Goal: Navigation & Orientation: Find specific page/section

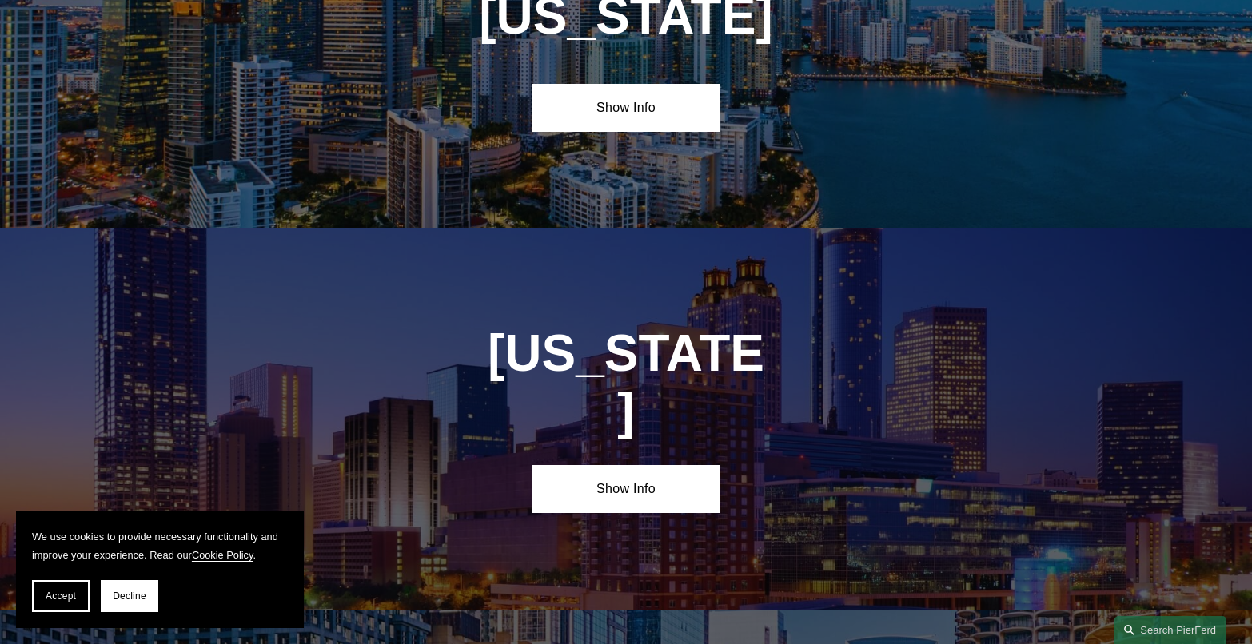
scroll to position [2319, 0]
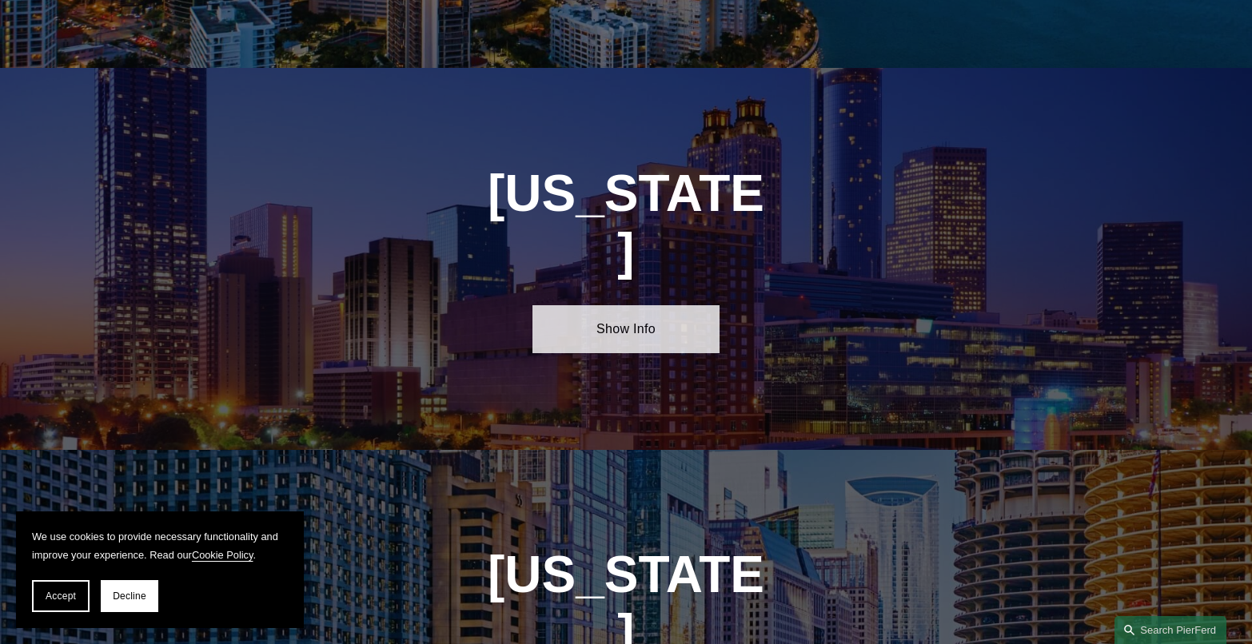
click at [635, 305] on link "Show Info" at bounding box center [626, 329] width 186 height 48
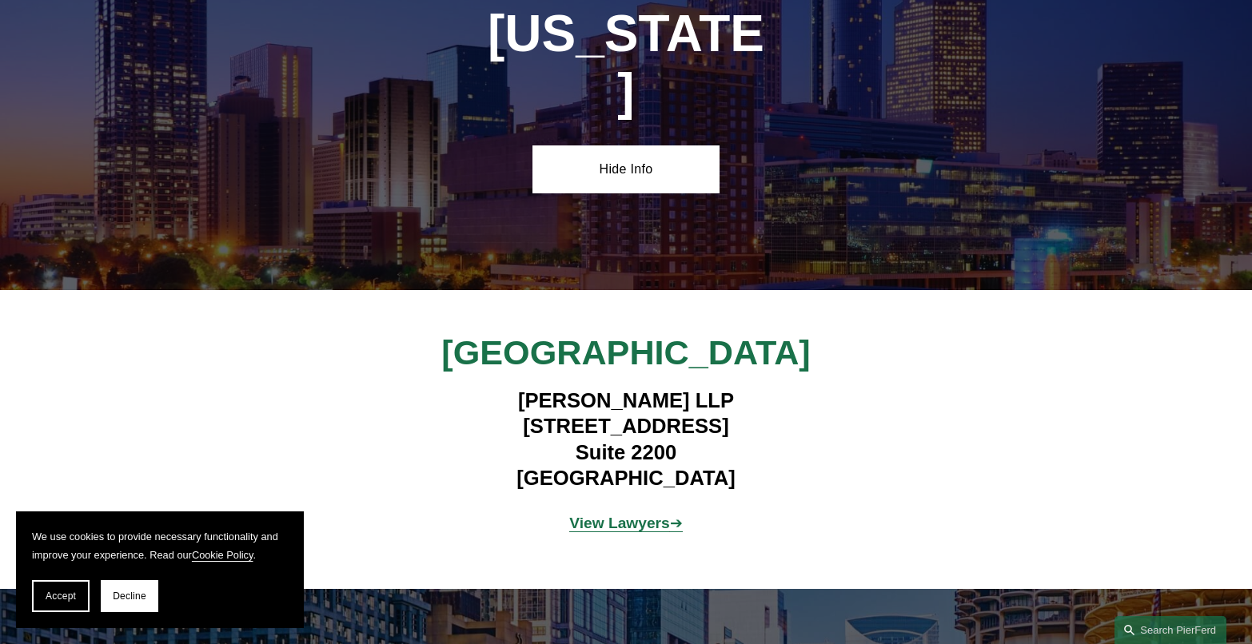
scroll to position [2559, 0]
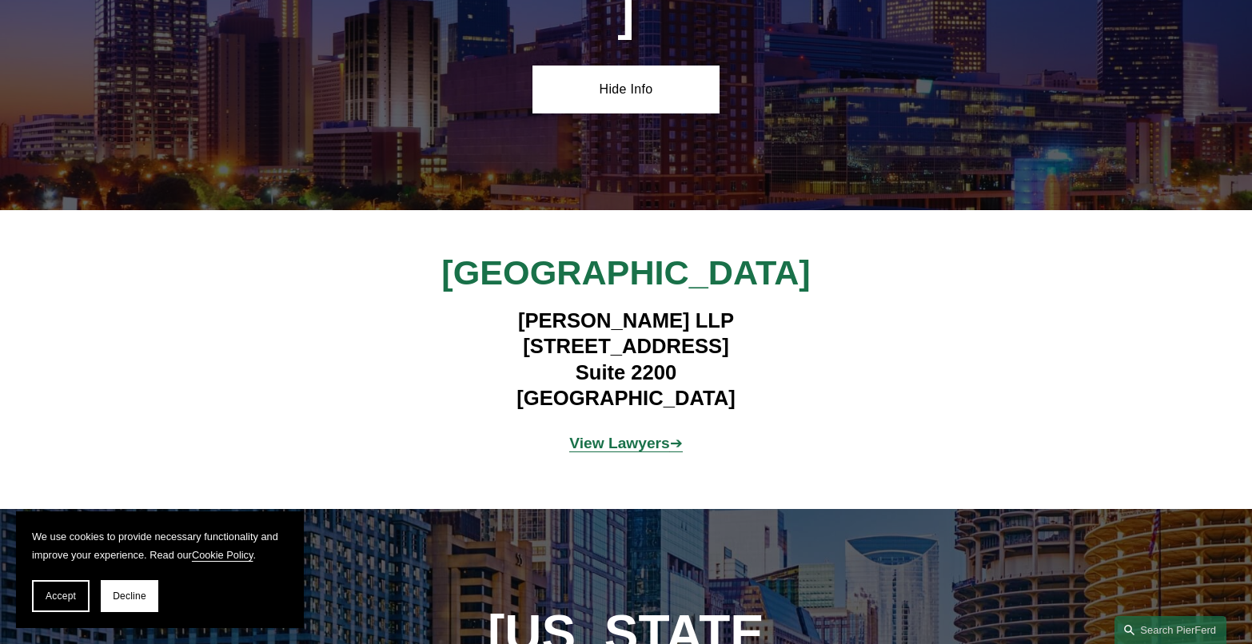
click at [591, 435] on strong "View Lawyers" at bounding box center [619, 443] width 101 height 17
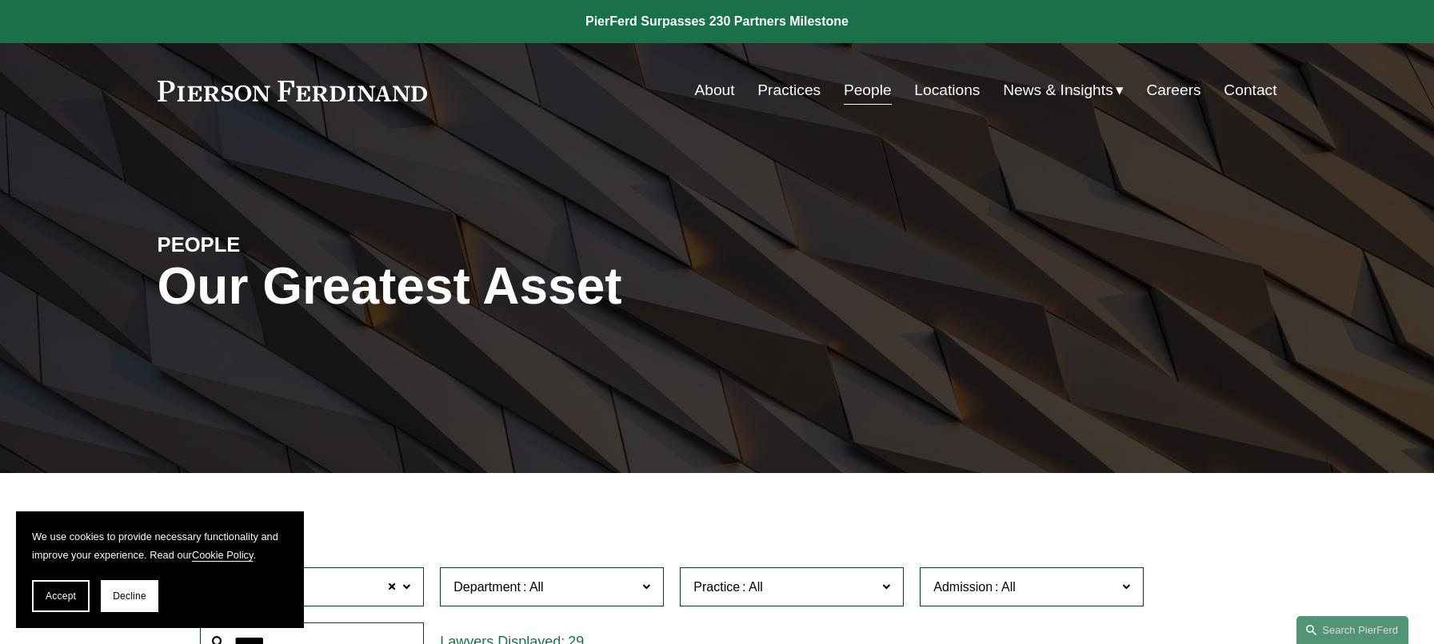
click at [705, 94] on link "About" at bounding box center [714, 90] width 40 height 30
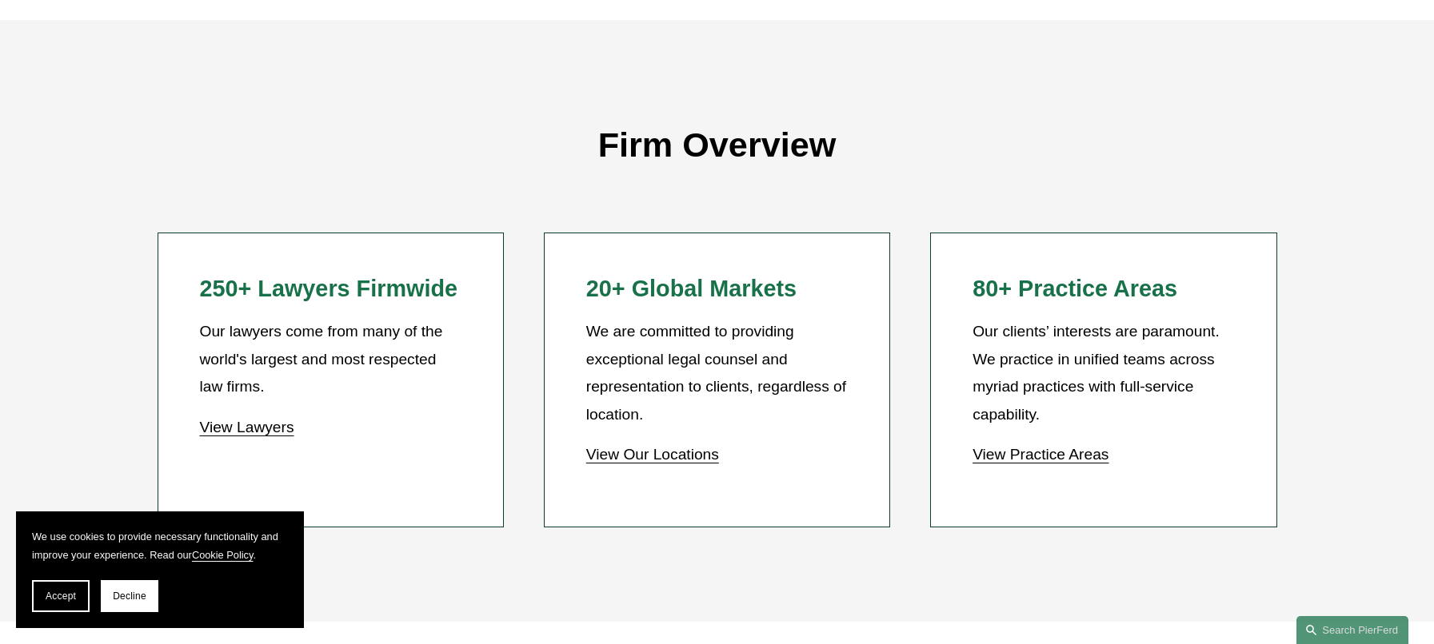
scroll to position [1549, 0]
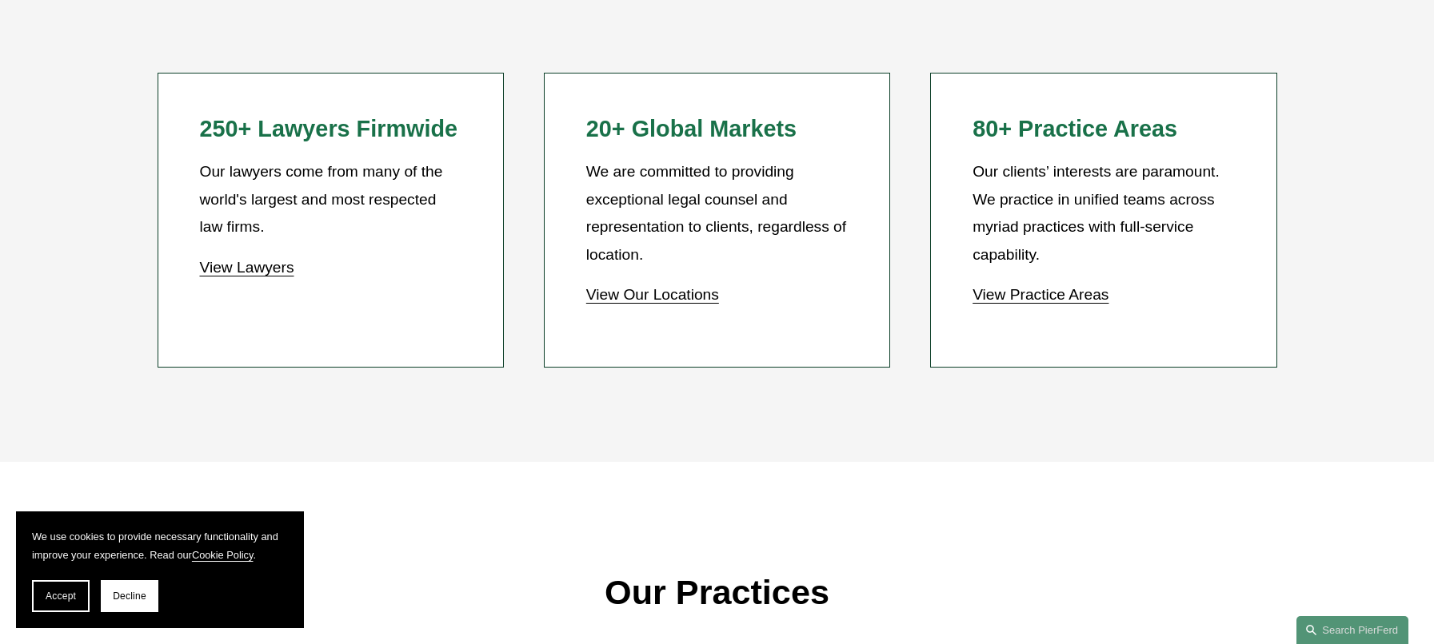
click at [605, 300] on link "View Our Locations" at bounding box center [652, 294] width 133 height 17
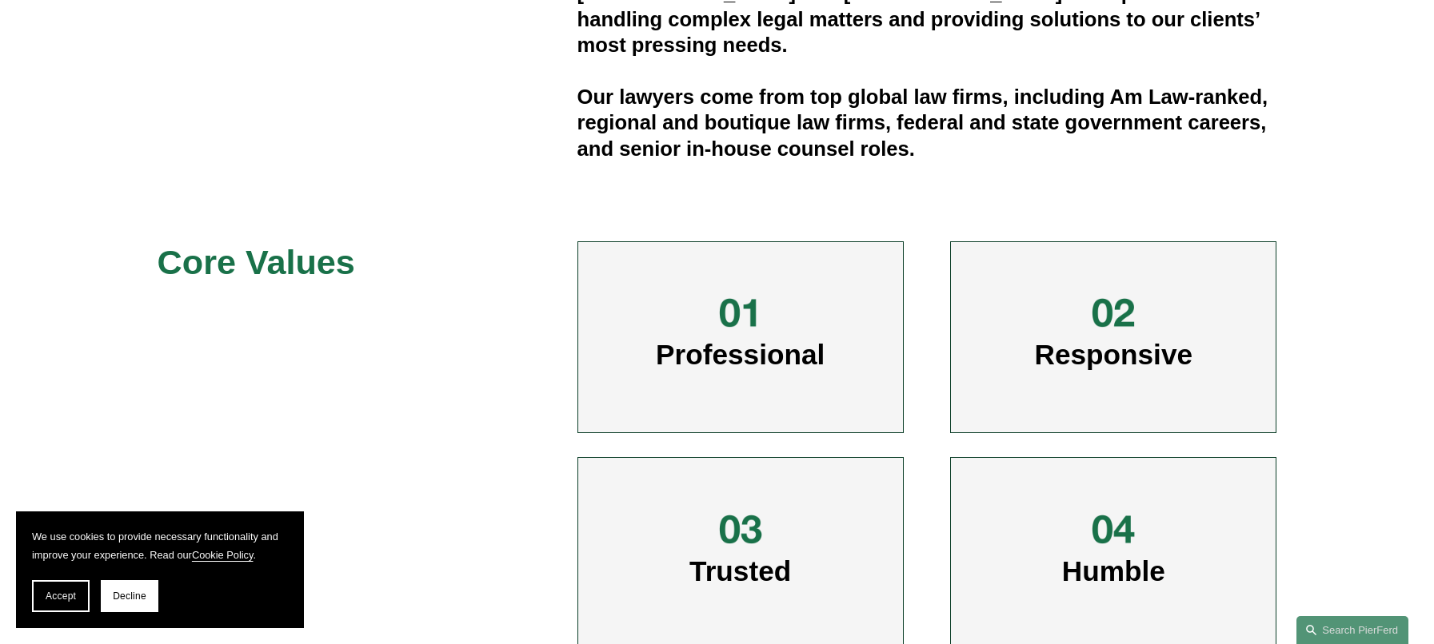
scroll to position [720, 0]
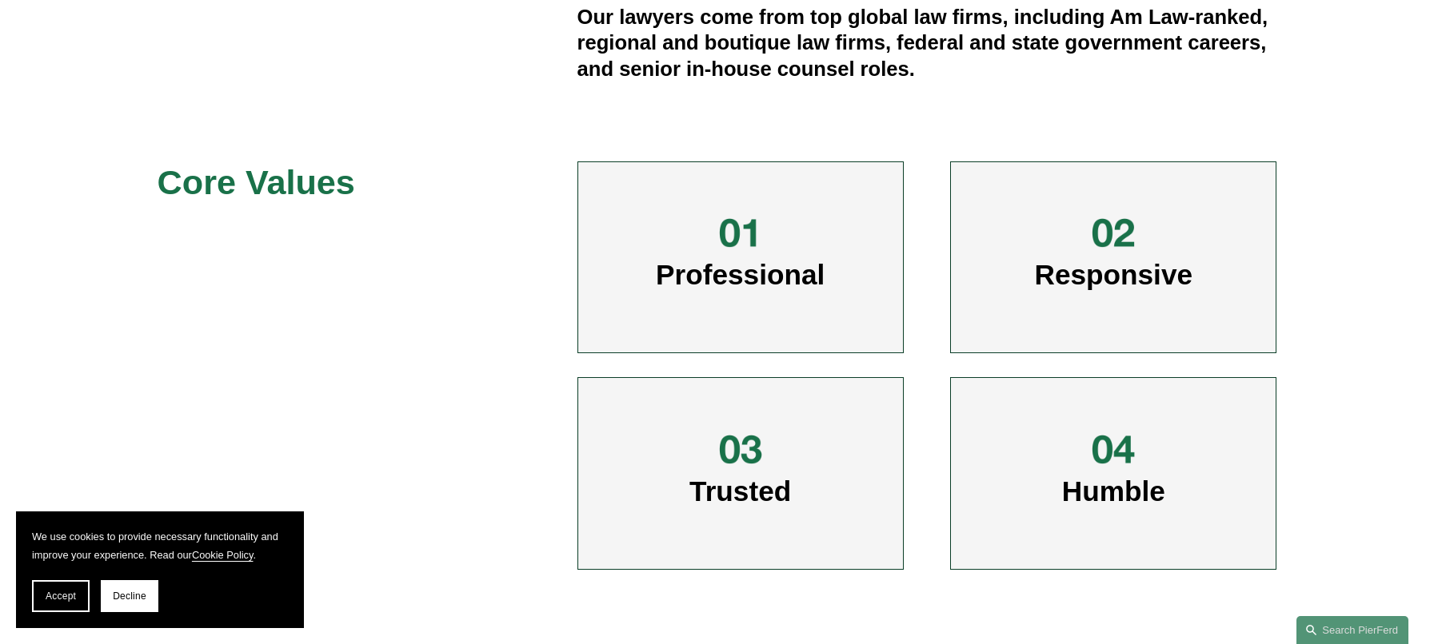
click at [732, 242] on div at bounding box center [740, 233] width 48 height 48
click at [1051, 278] on span "Responsive" at bounding box center [1114, 274] width 158 height 31
click at [1115, 228] on div at bounding box center [1113, 233] width 48 height 48
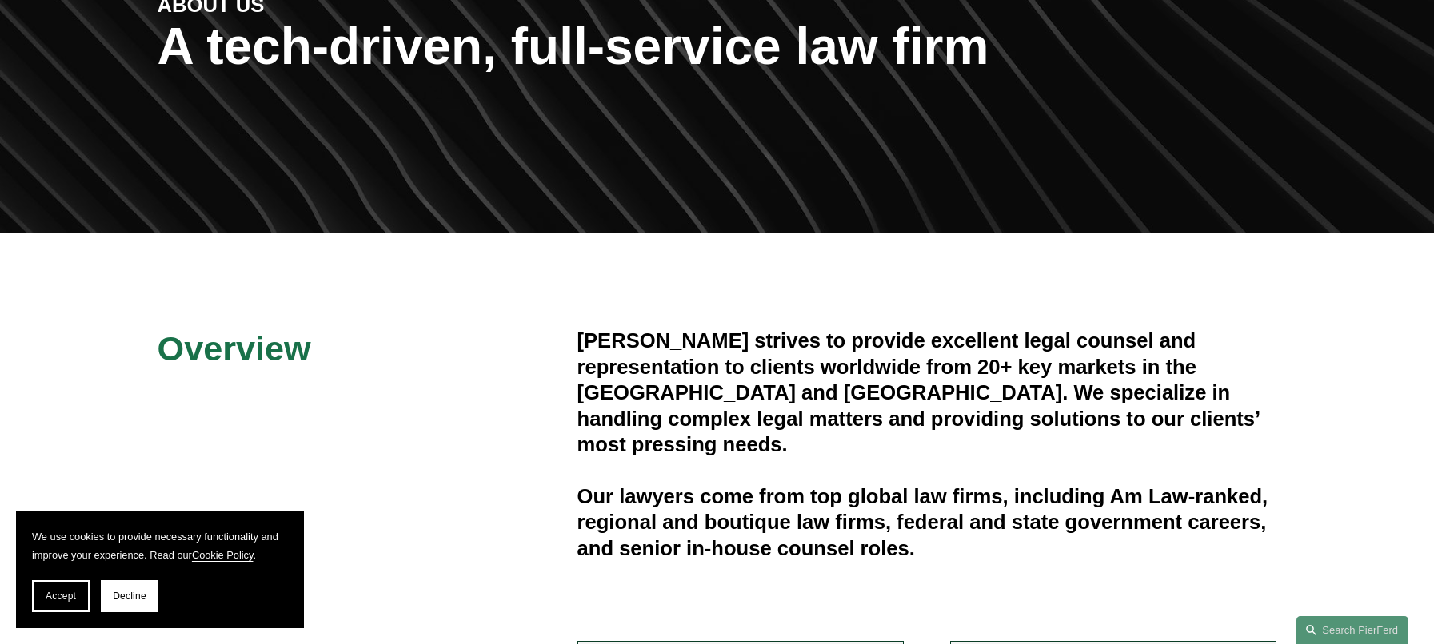
scroll to position [0, 0]
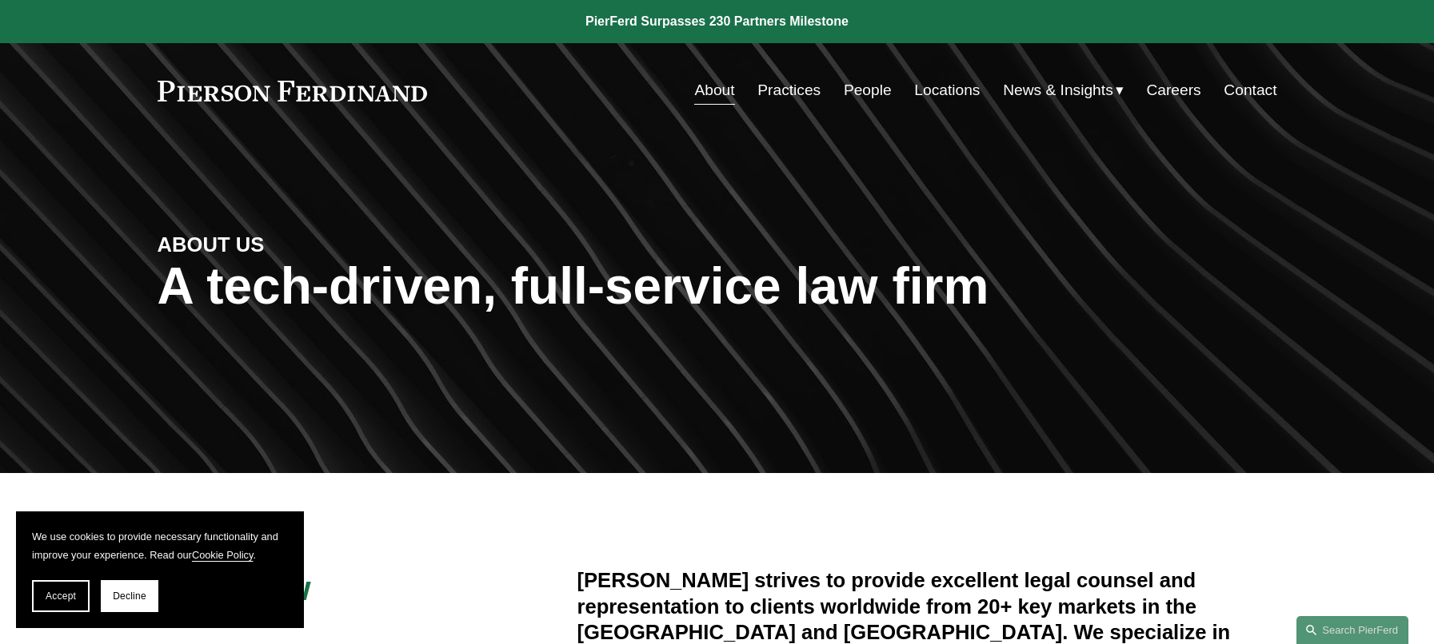
click at [785, 87] on link "Practices" at bounding box center [788, 90] width 63 height 30
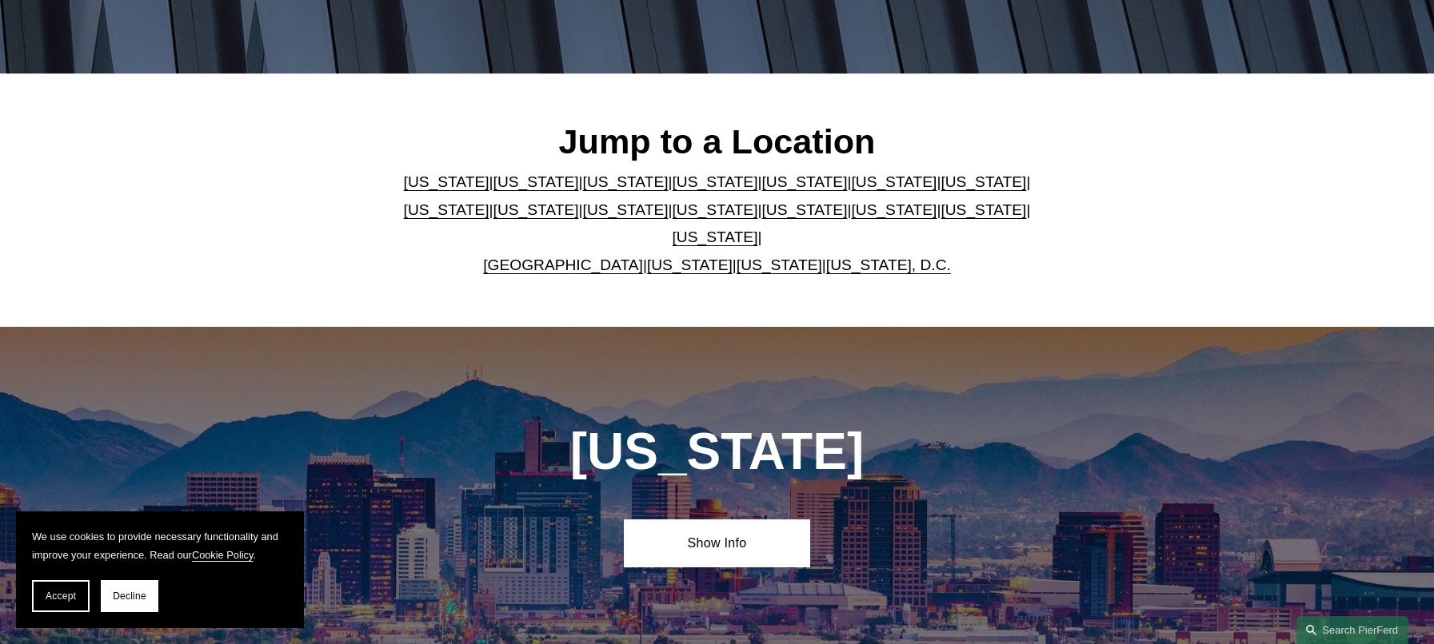
scroll to position [80, 0]
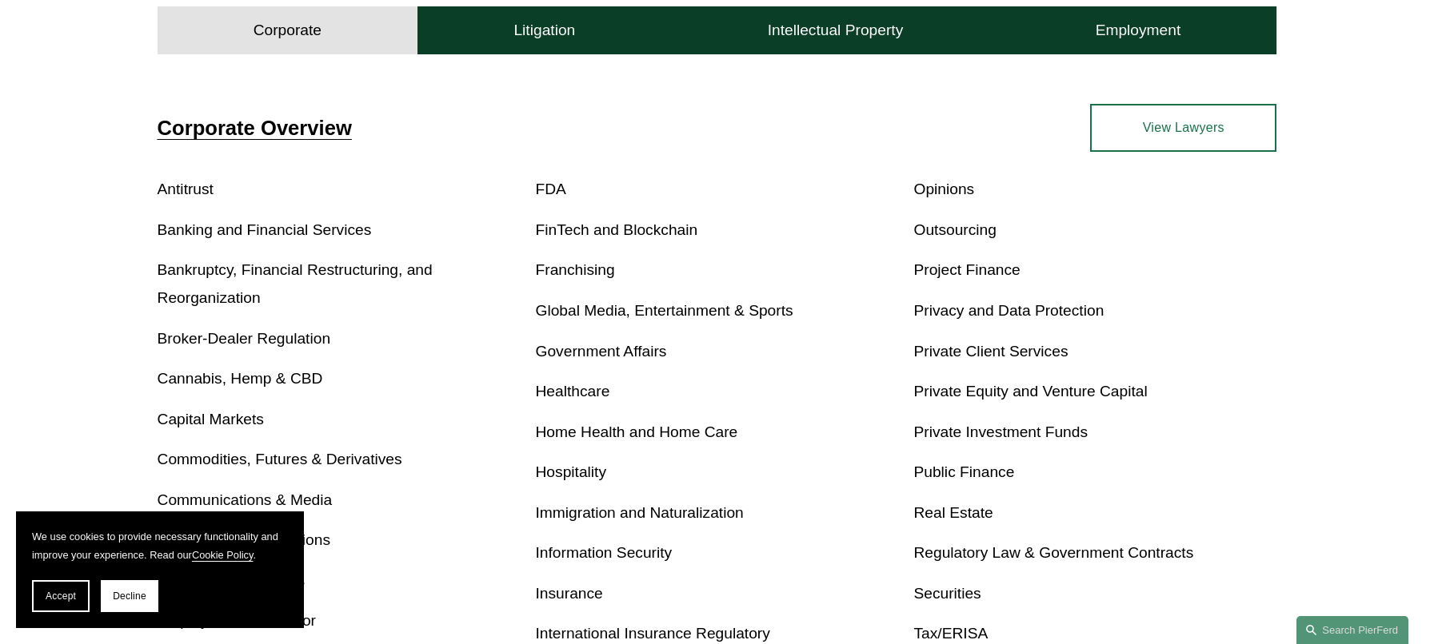
scroll to position [720, 0]
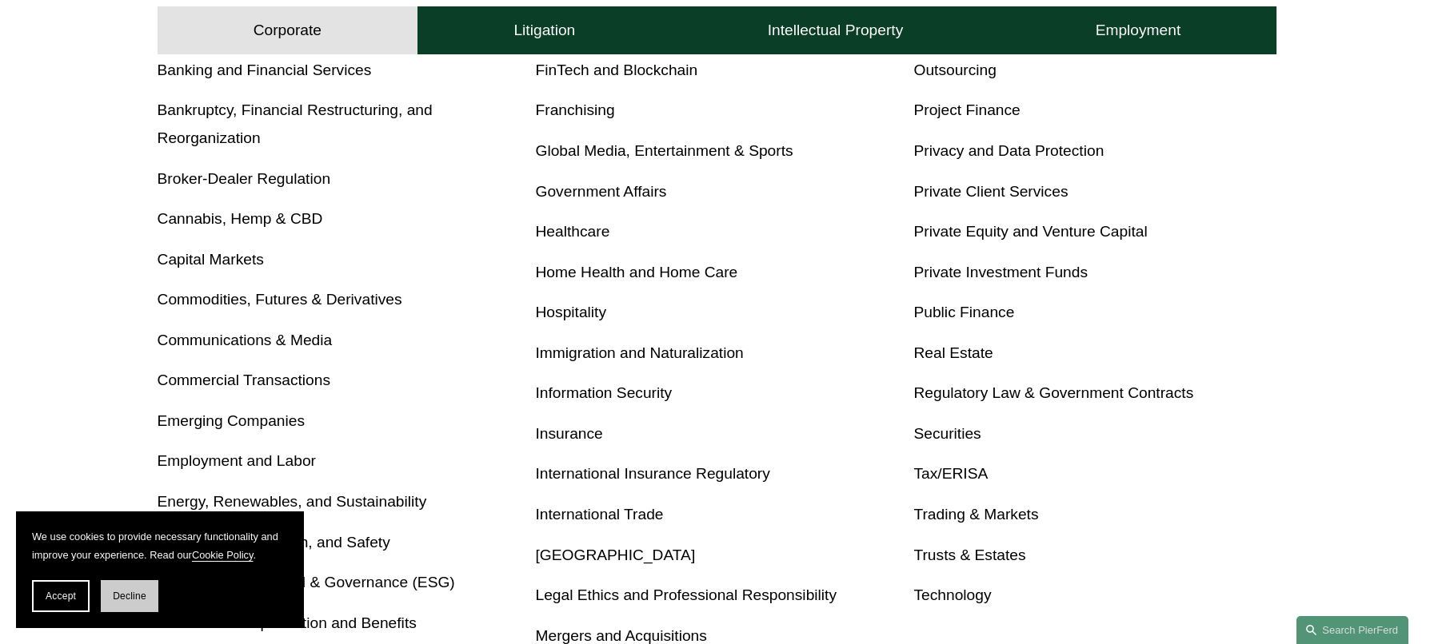
click at [122, 603] on button "Decline" at bounding box center [130, 597] width 58 height 32
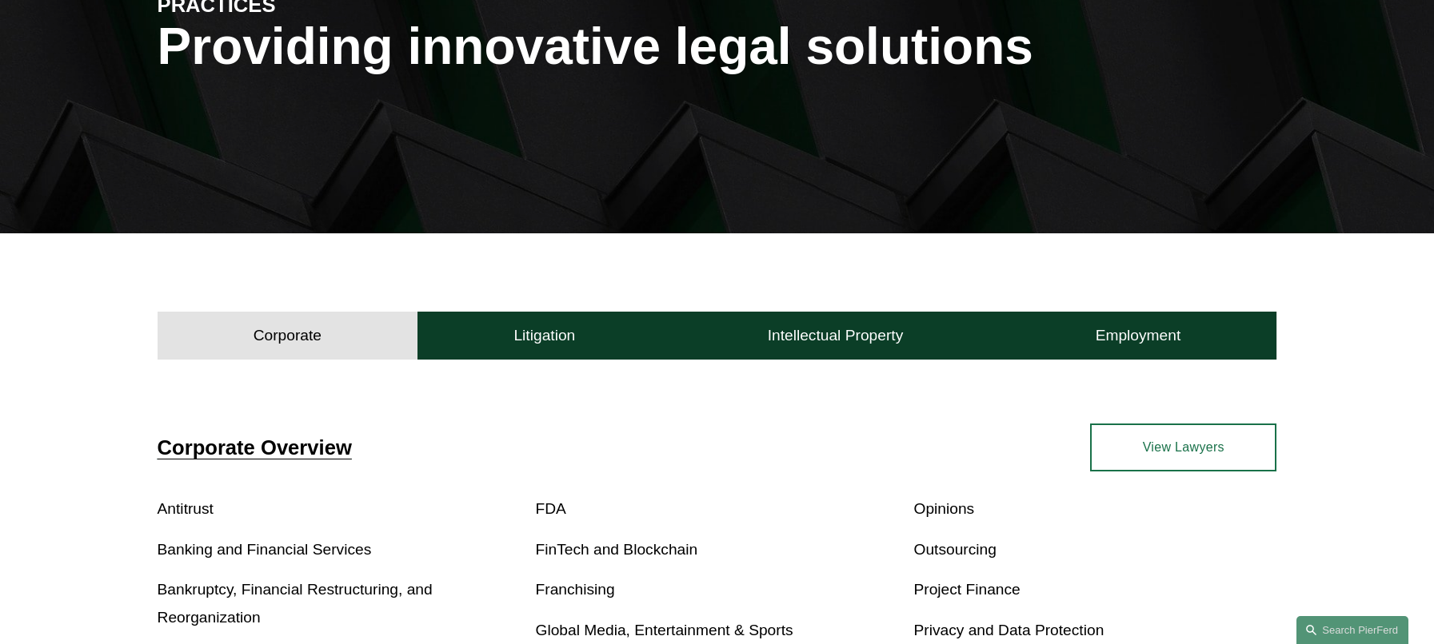
scroll to position [0, 0]
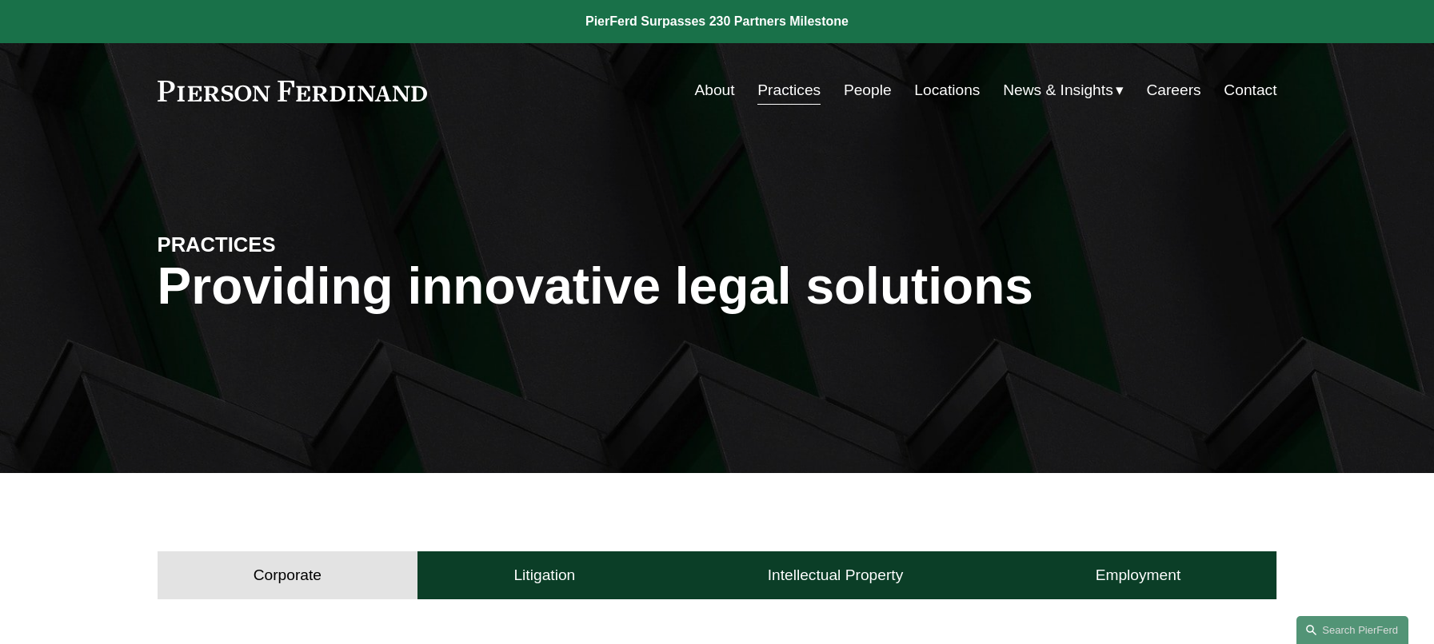
click at [705, 92] on link "About" at bounding box center [714, 90] width 40 height 30
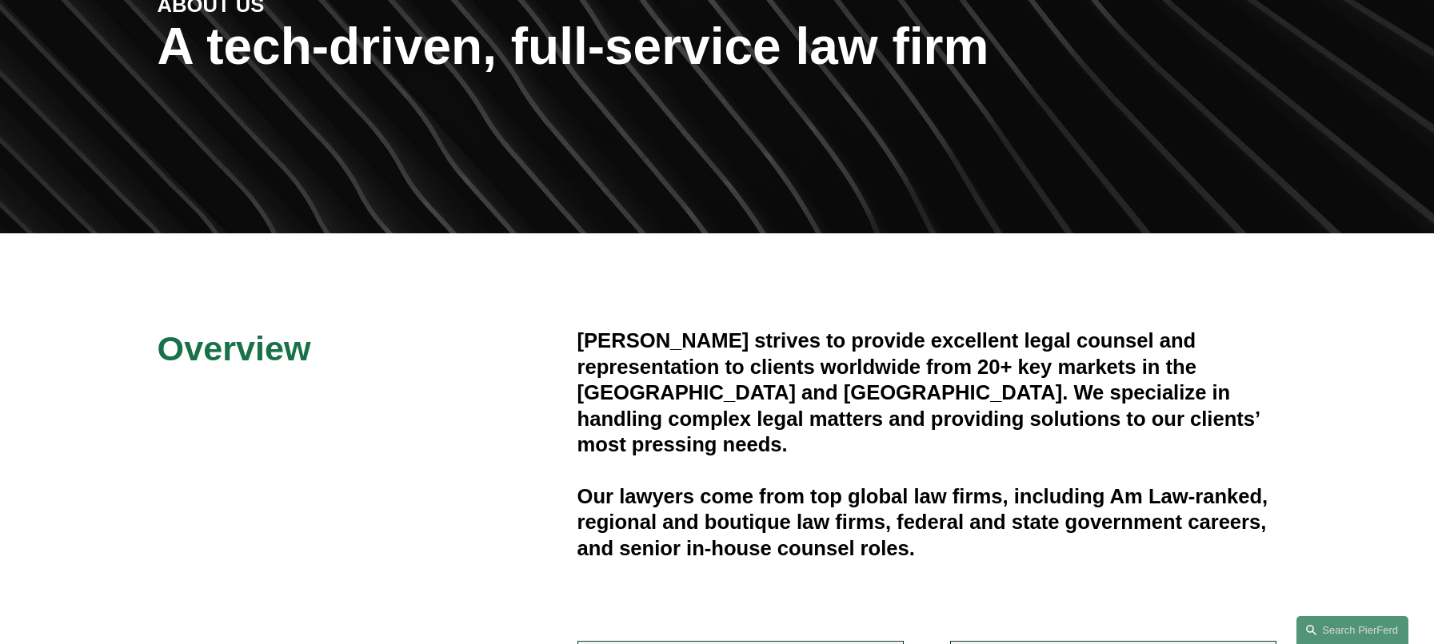
scroll to position [400, 0]
